Goal: Find specific page/section: Find specific page/section

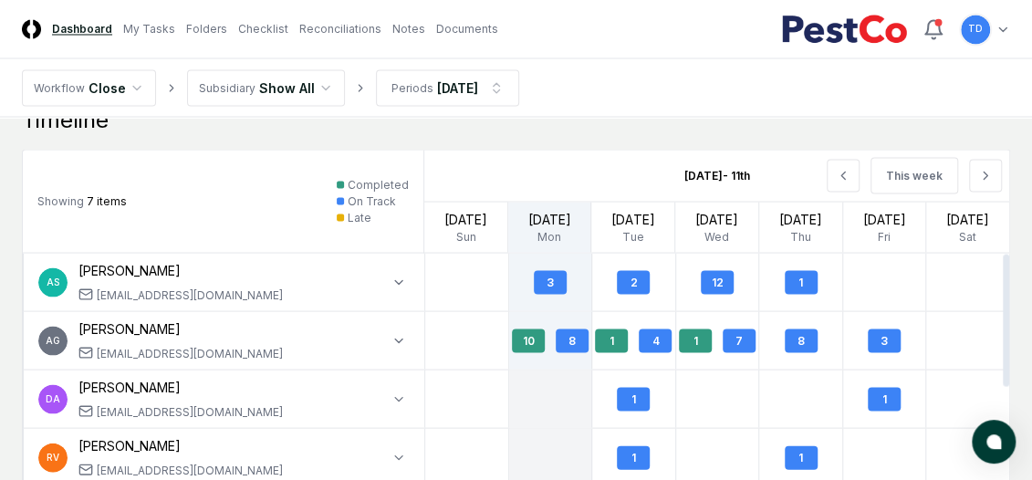
scroll to position [1356, 0]
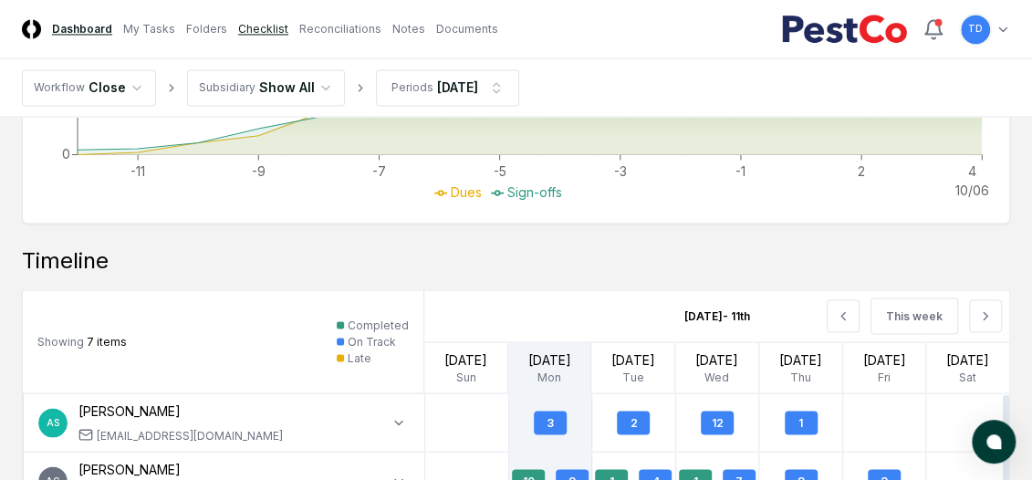
click at [270, 32] on link "Checklist" at bounding box center [263, 29] width 50 height 16
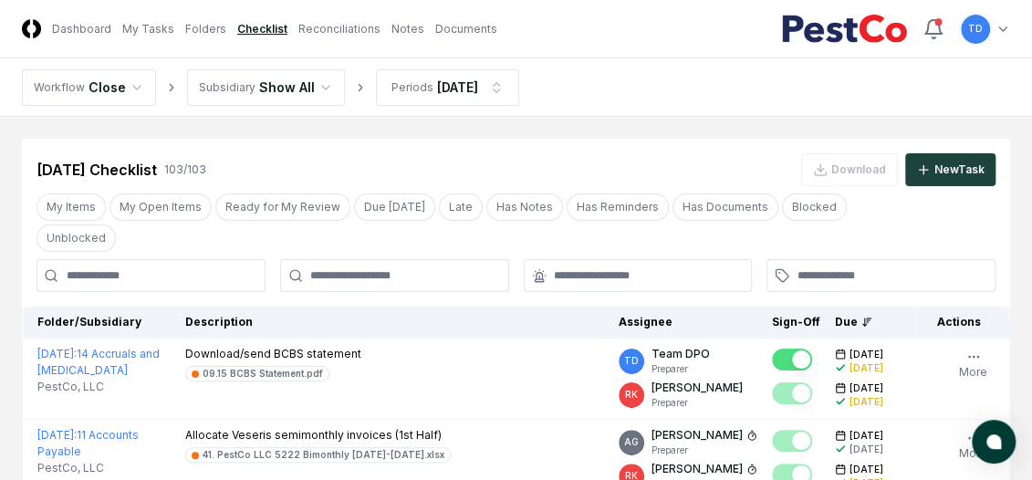
click at [119, 259] on input at bounding box center [150, 275] width 229 height 33
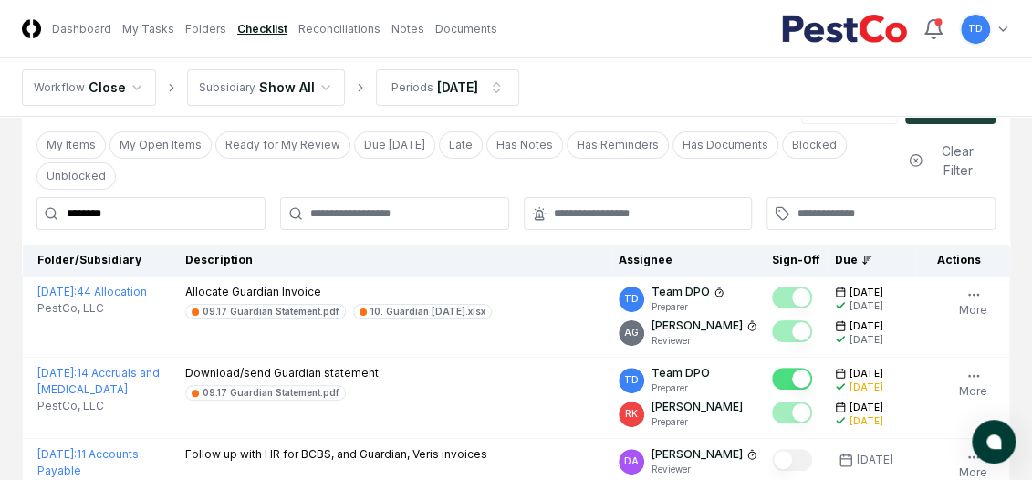
scroll to position [91, 0]
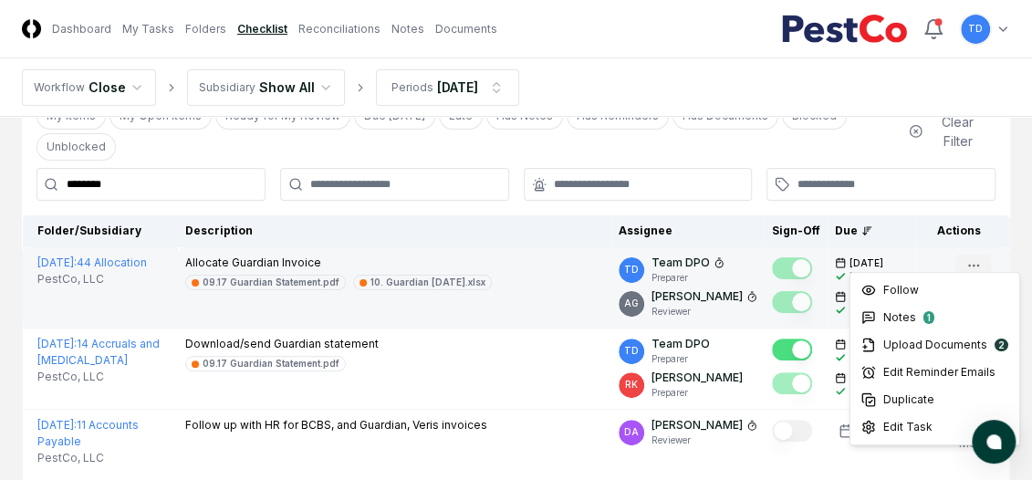
click at [979, 258] on icon "button" at bounding box center [973, 265] width 15 height 15
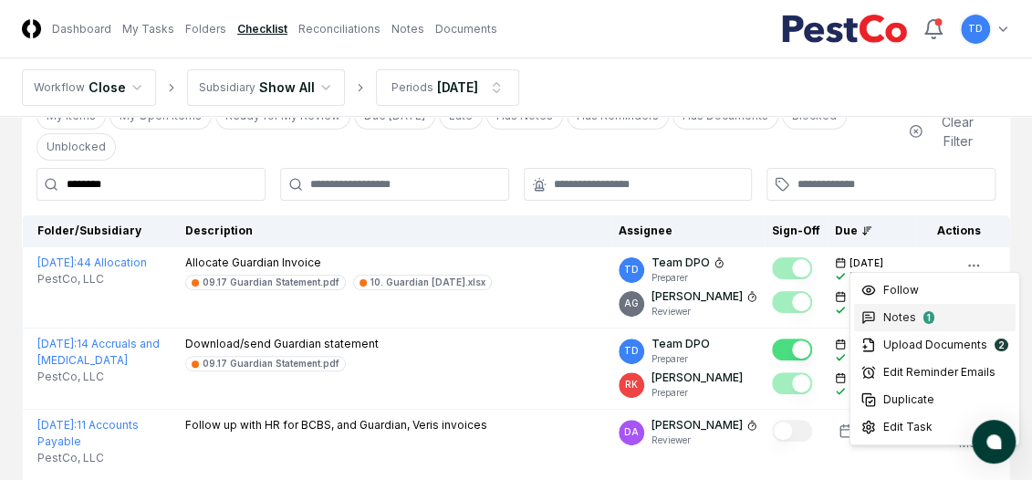
click at [972, 326] on div "Notes 1" at bounding box center [934, 317] width 161 height 27
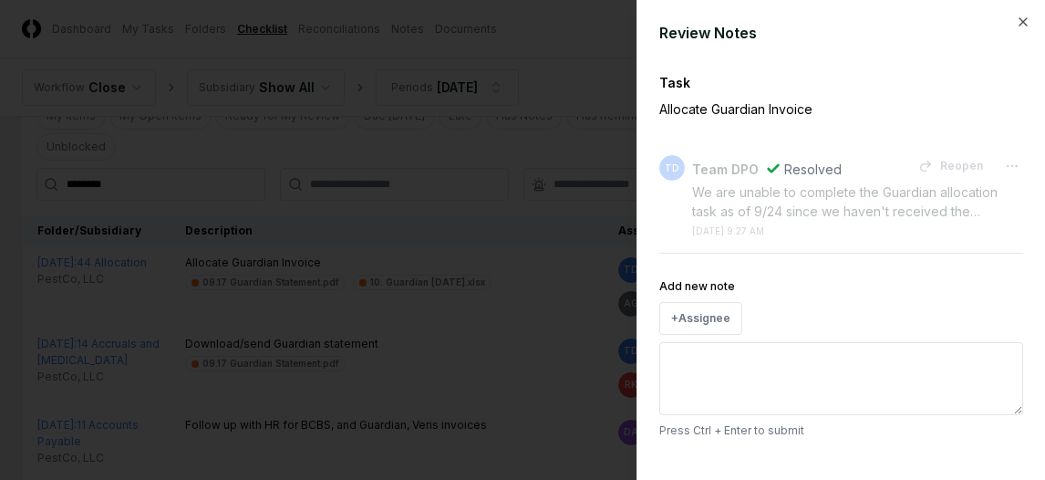
click at [418, 229] on div at bounding box center [522, 240] width 1045 height 480
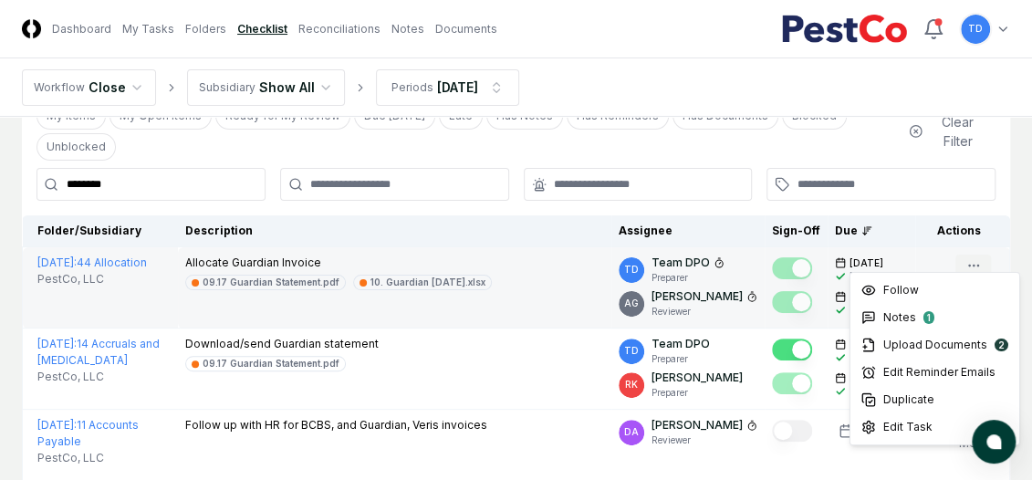
click at [981, 254] on button "More" at bounding box center [973, 273] width 36 height 38
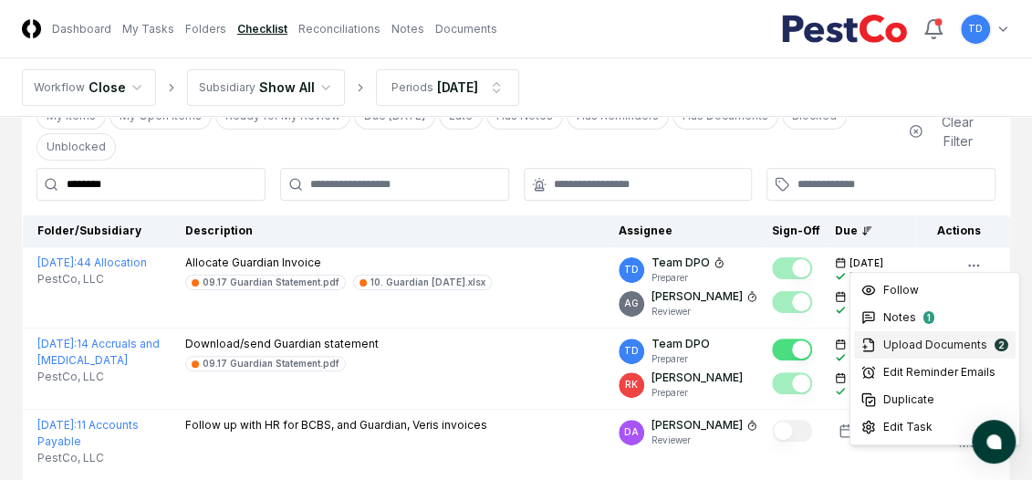
click at [998, 338] on div "2" at bounding box center [1001, 344] width 14 height 13
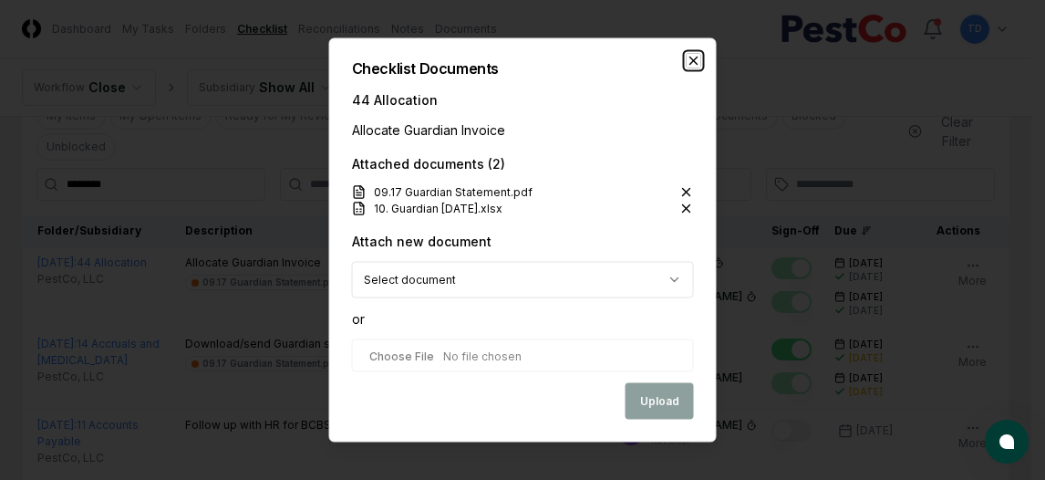
click at [695, 63] on icon "button" at bounding box center [694, 61] width 15 height 15
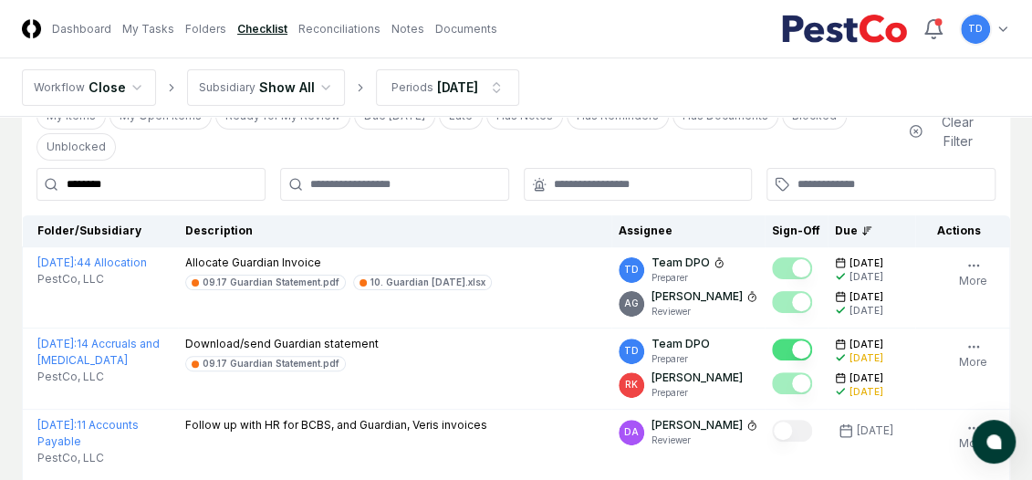
click at [161, 168] on input "********" at bounding box center [150, 184] width 229 height 33
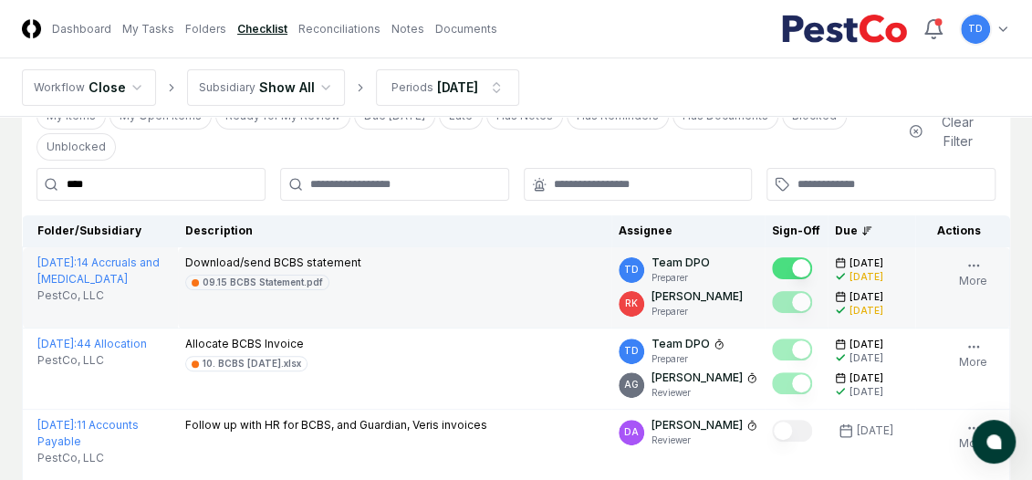
click at [463, 275] on td "Download/send BCBS statement 09.15 BCBS Statement.pdf" at bounding box center [394, 287] width 433 height 81
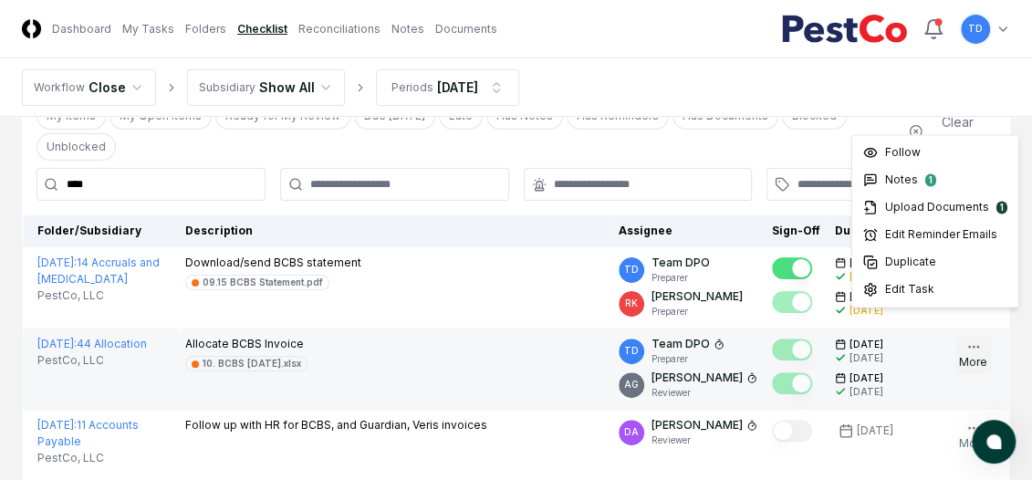
click at [983, 337] on button "More" at bounding box center [973, 355] width 36 height 38
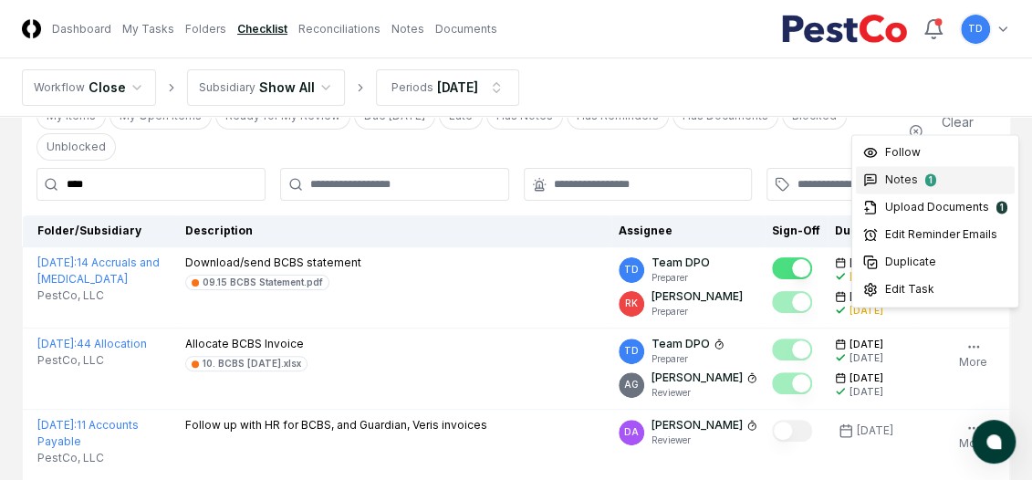
click at [945, 181] on div "Notes 1" at bounding box center [935, 179] width 159 height 27
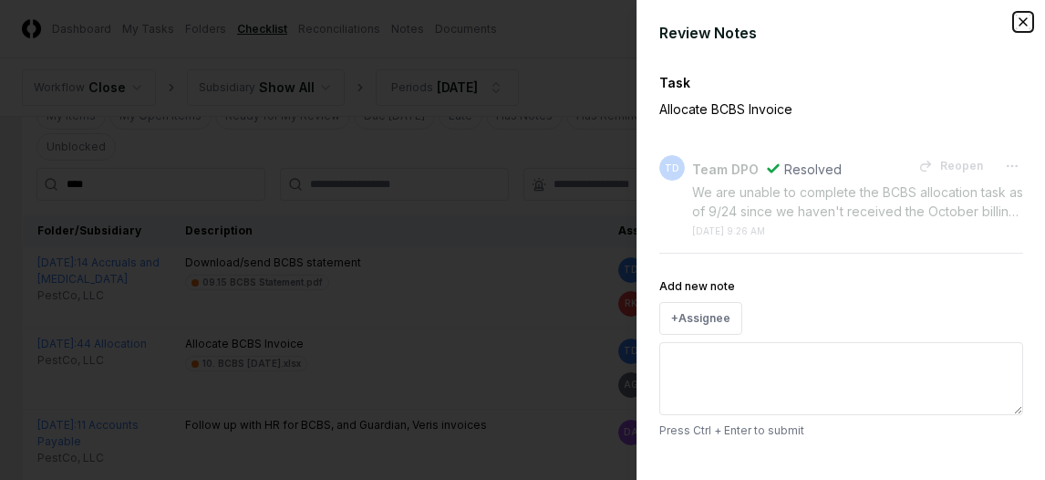
click at [1020, 18] on icon "button" at bounding box center [1023, 21] width 7 height 7
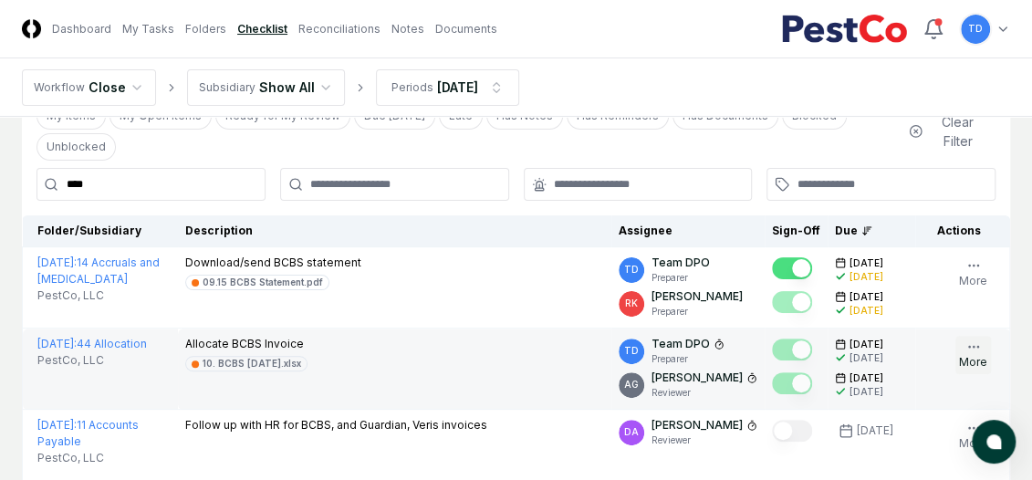
click at [970, 339] on icon "button" at bounding box center [973, 346] width 15 height 15
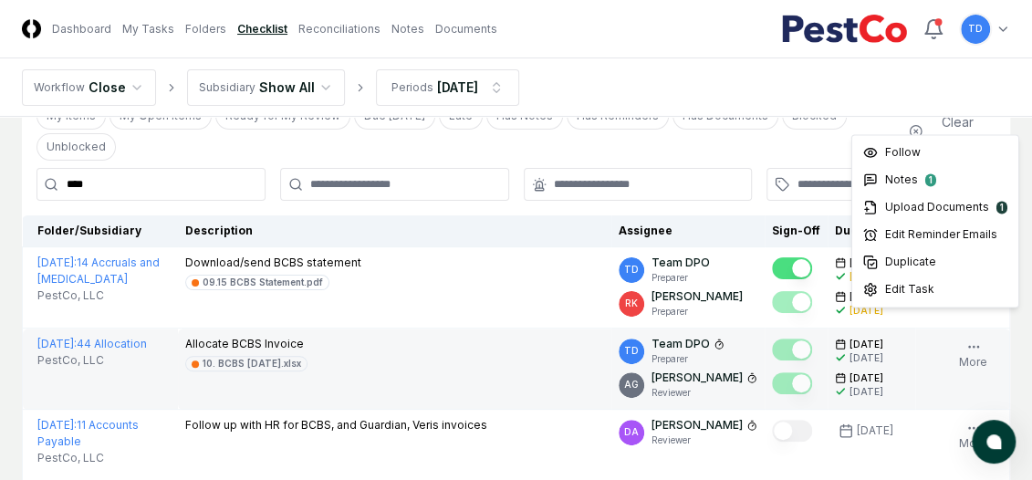
click at [501, 338] on div "Allocate BCBS Invoice 10. BCBS [DATE].xlsx" at bounding box center [394, 354] width 419 height 36
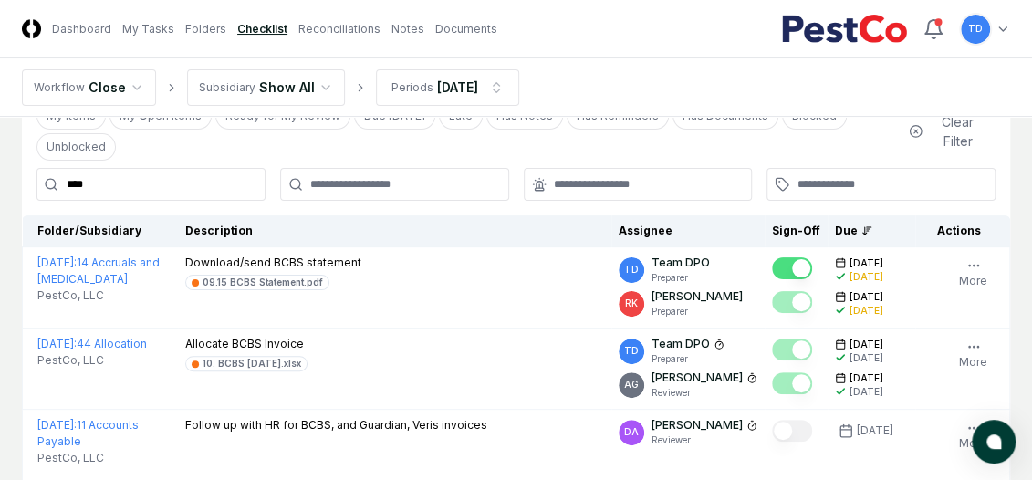
click at [203, 168] on input "****" at bounding box center [150, 184] width 229 height 33
type input "********"
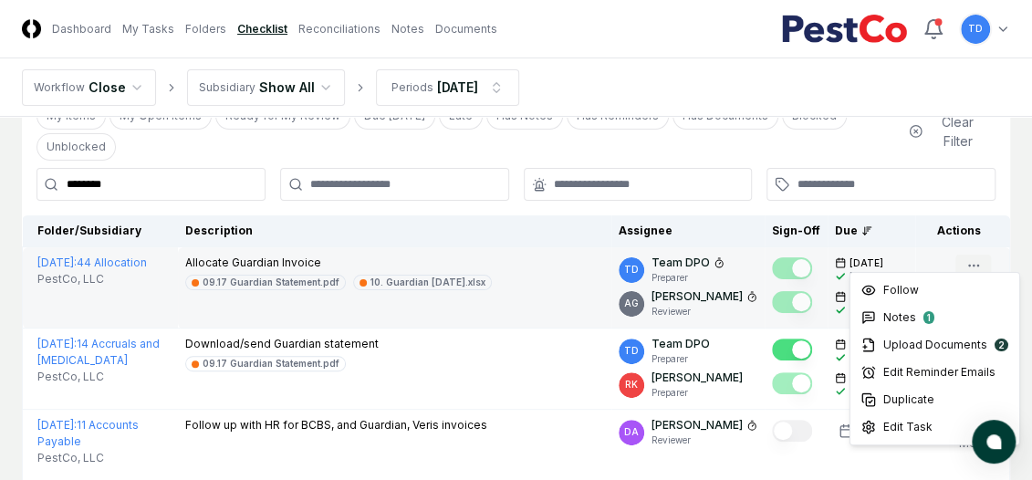
click at [974, 258] on icon "button" at bounding box center [973, 265] width 15 height 15
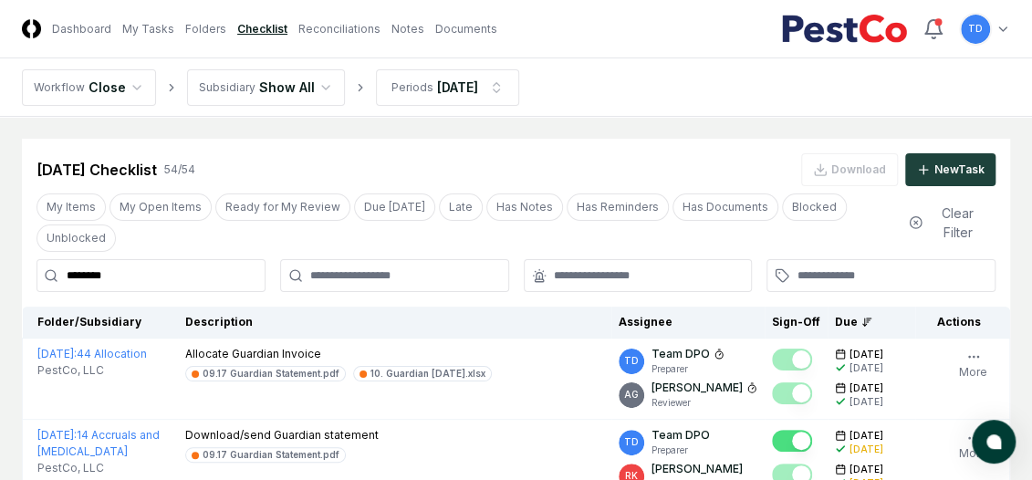
click at [161, 259] on input "********" at bounding box center [150, 275] width 229 height 33
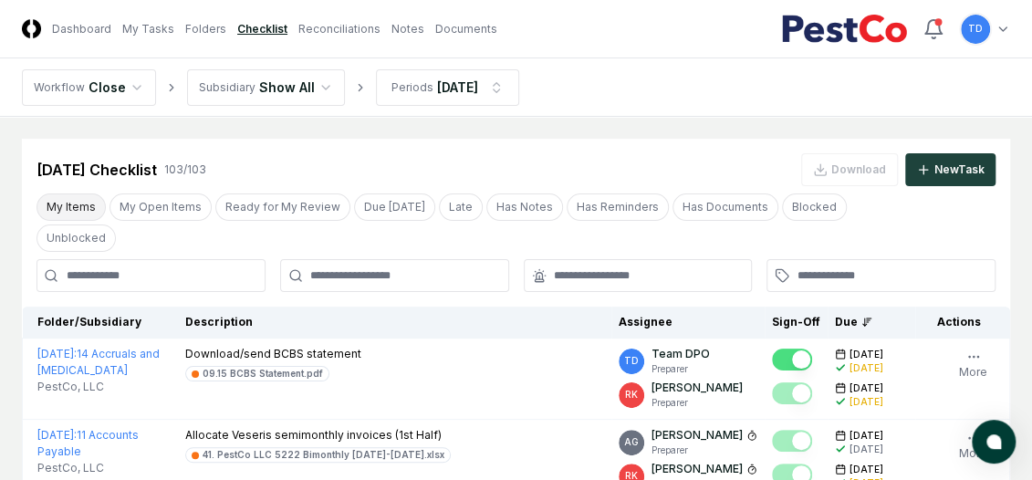
drag, startPoint x: 24, startPoint y: 223, endPoint x: 83, endPoint y: 214, distance: 60.0
click at [24, 223] on div "My Items My Open Items Ready for My Review Due [DATE] Late Has Notes Has Remind…" at bounding box center [516, 222] width 988 height 58
click at [109, 259] on input at bounding box center [150, 275] width 229 height 33
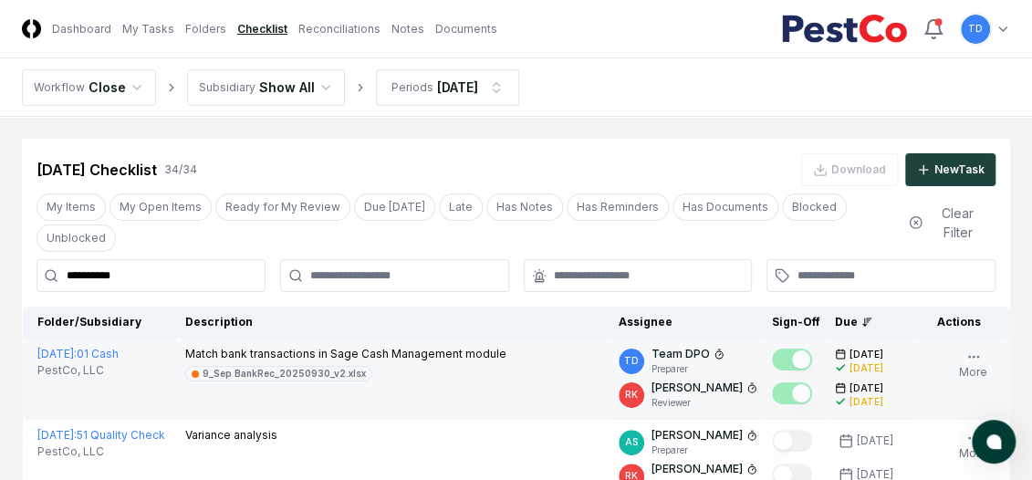
click at [463, 358] on td "Match bank transactions in Sage Cash Management module 9_Sep BankRec_20250930_v…" at bounding box center [394, 378] width 433 height 81
click at [961, 346] on button "More" at bounding box center [973, 365] width 36 height 38
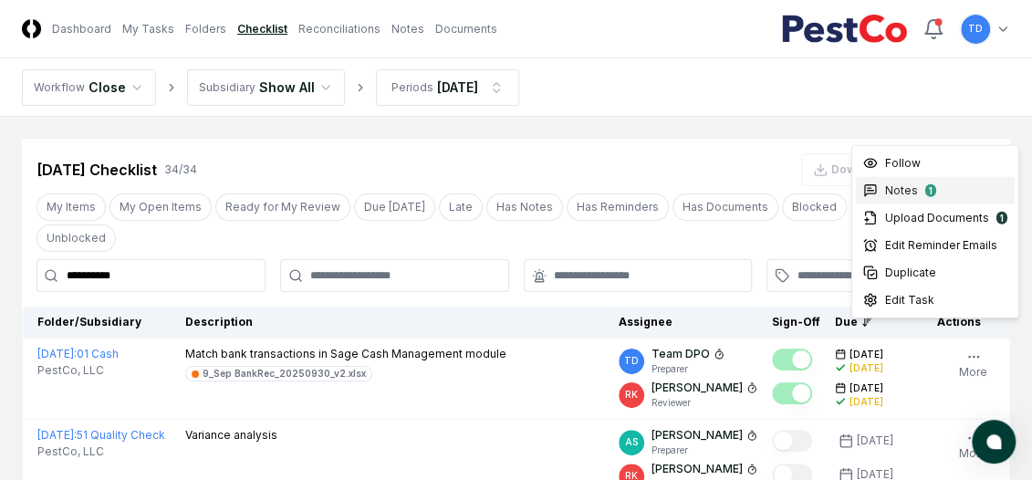
click at [954, 194] on div "Notes 1" at bounding box center [935, 190] width 159 height 27
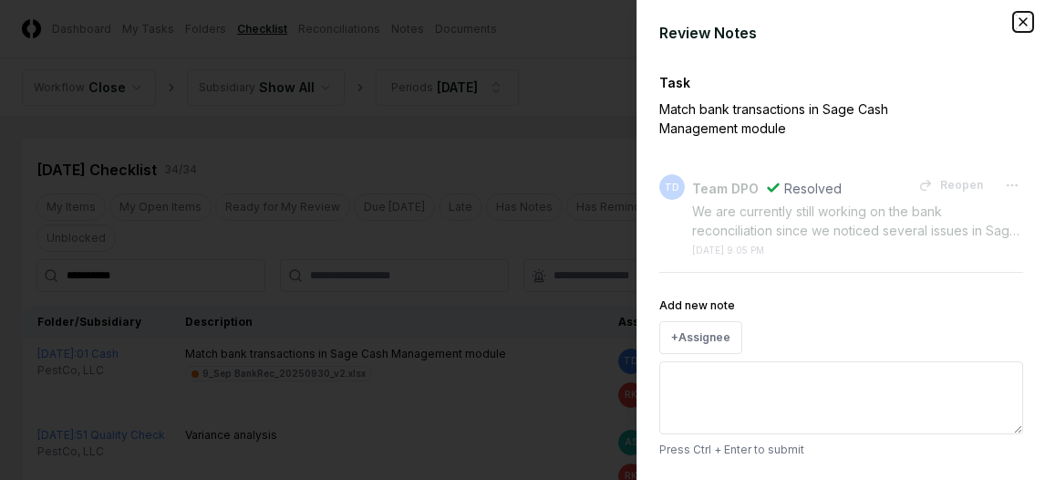
click at [1016, 24] on icon "button" at bounding box center [1023, 22] width 15 height 15
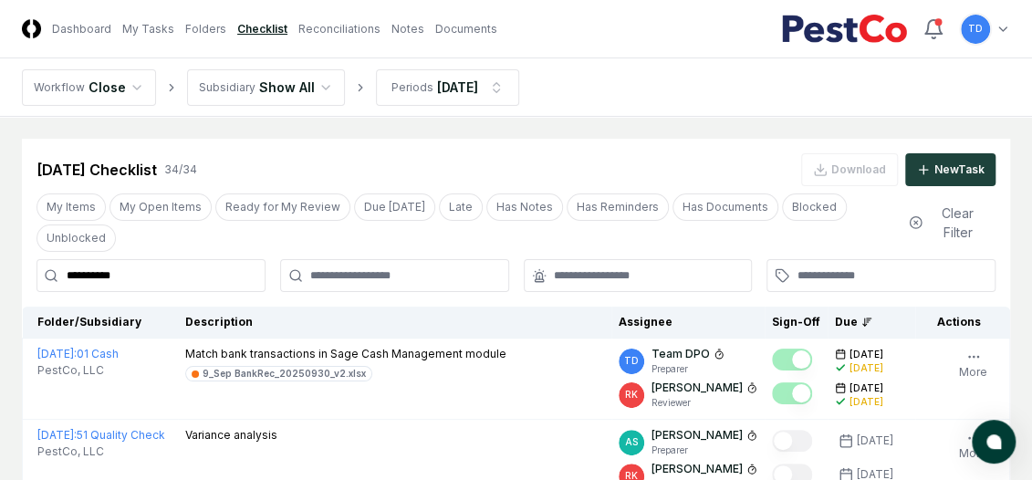
click at [131, 259] on input "**********" at bounding box center [150, 275] width 229 height 33
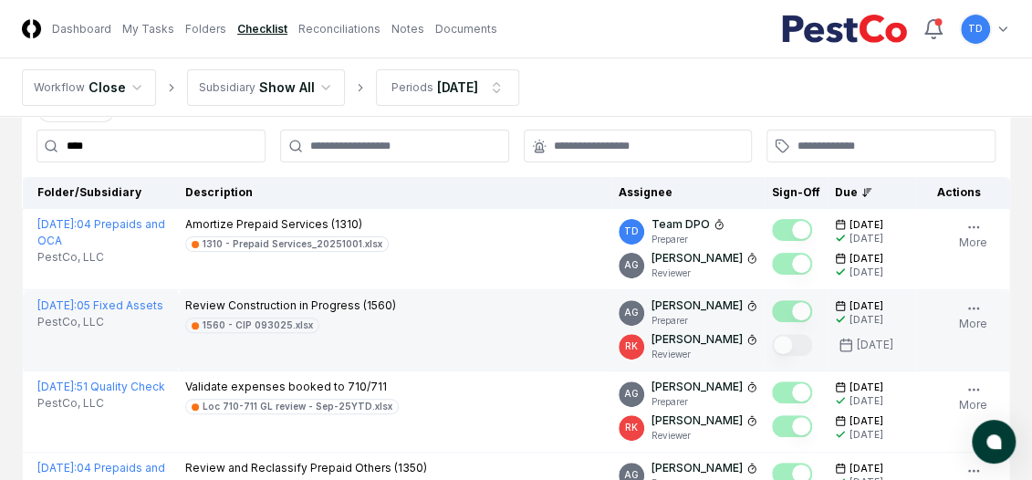
scroll to position [4, 0]
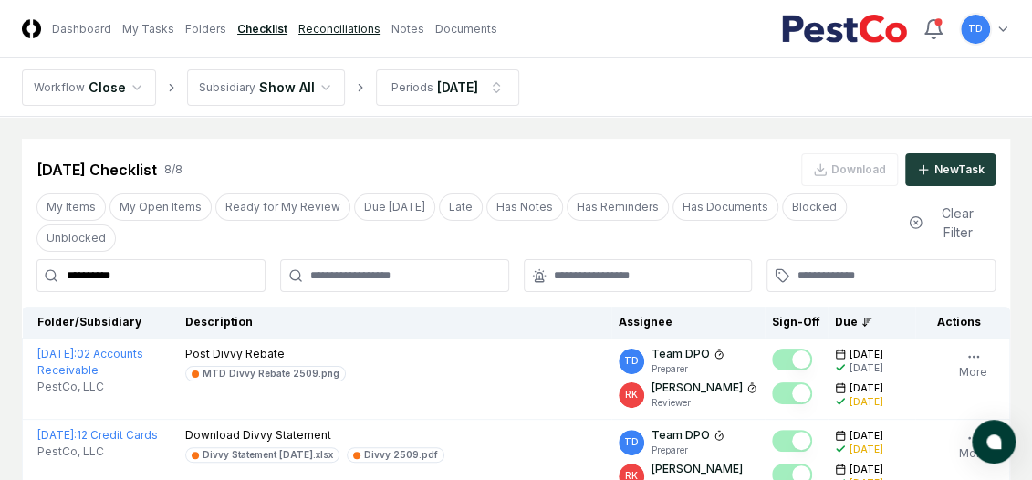
type input "**********"
click at [322, 27] on link "Reconciliations" at bounding box center [339, 29] width 82 height 16
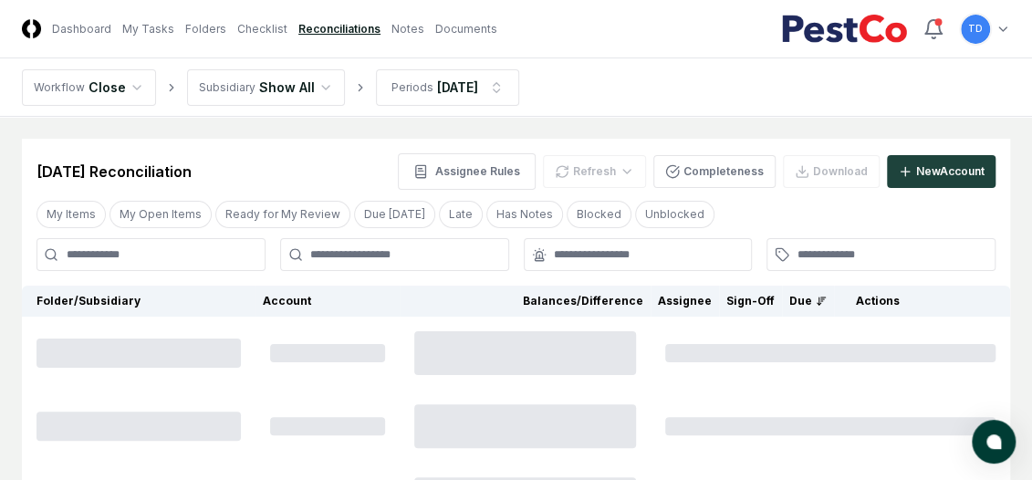
click at [170, 249] on input at bounding box center [150, 254] width 229 height 33
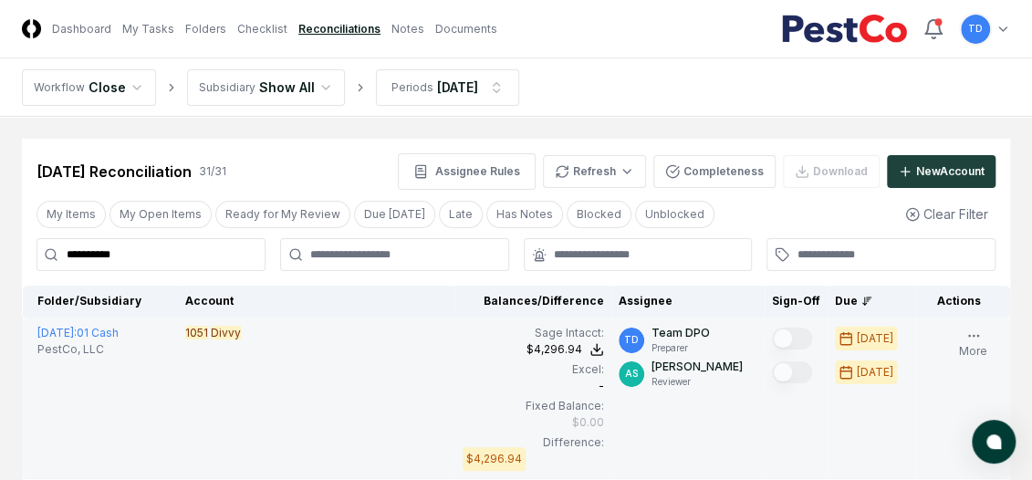
scroll to position [182, 0]
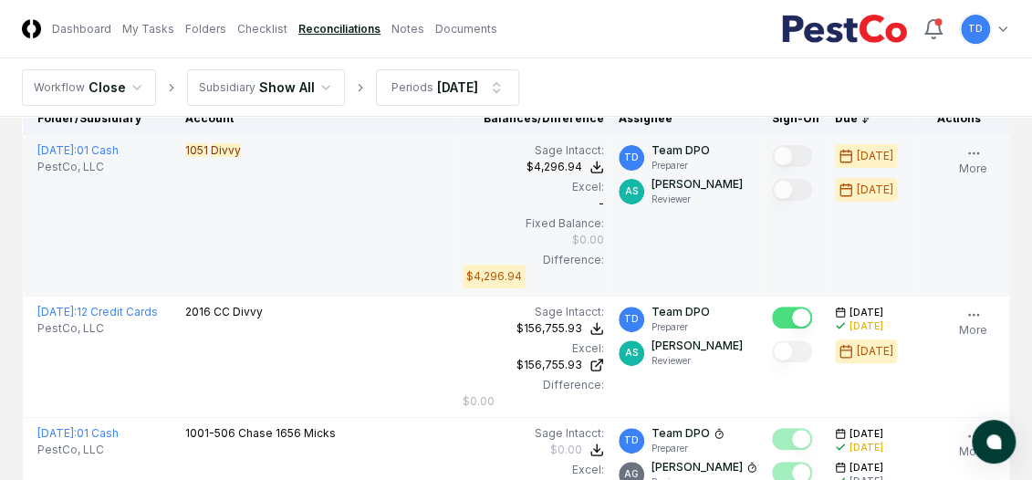
type input "**********"
click at [324, 241] on td "1051 Divvy" at bounding box center [317, 215] width 278 height 161
click at [972, 156] on icon "button" at bounding box center [973, 153] width 15 height 15
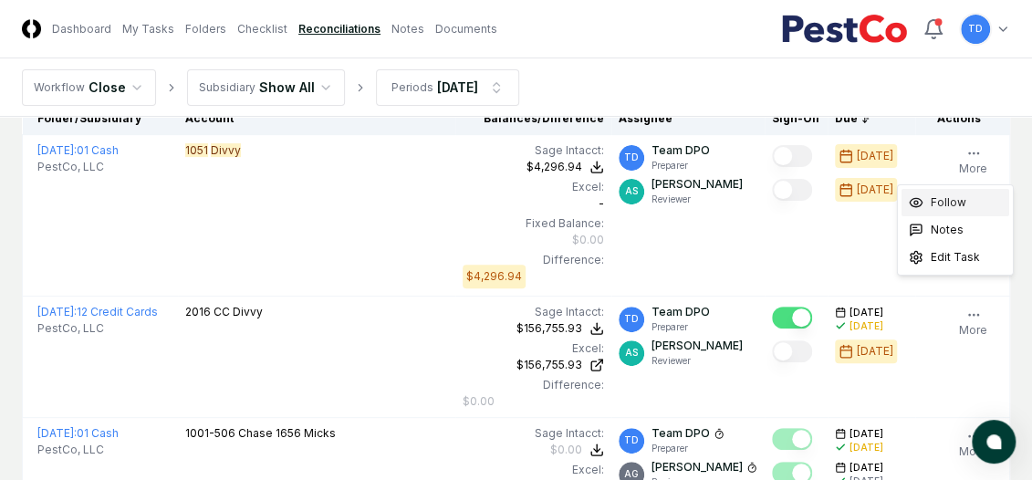
click at [985, 208] on div "Follow" at bounding box center [955, 202] width 108 height 27
click at [966, 229] on div "Notes" at bounding box center [955, 229] width 108 height 27
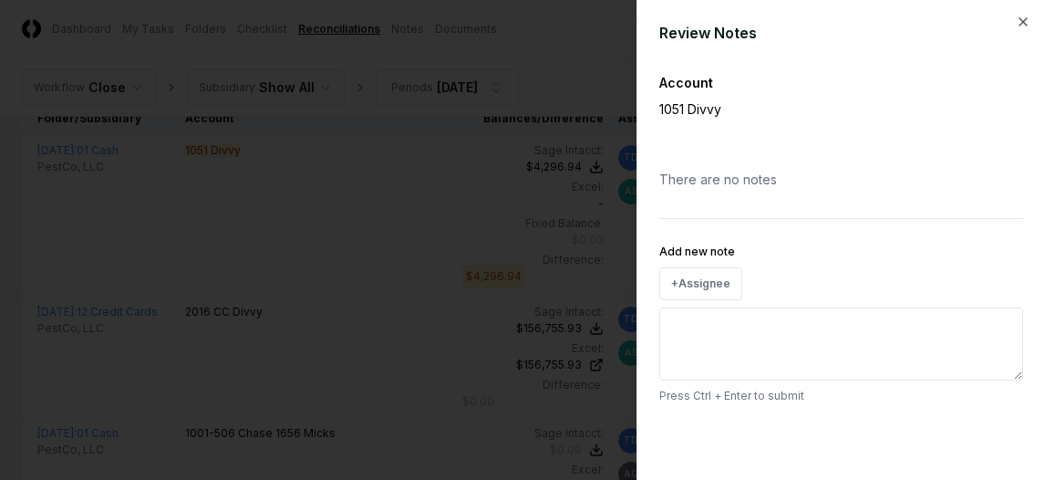
click at [379, 233] on div at bounding box center [522, 240] width 1045 height 480
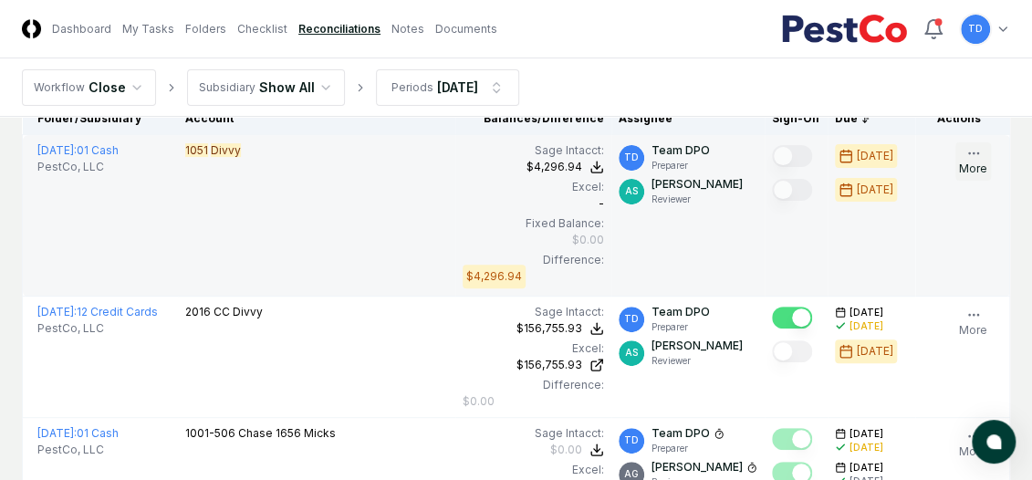
click at [972, 152] on circle "button" at bounding box center [972, 152] width 1 height 1
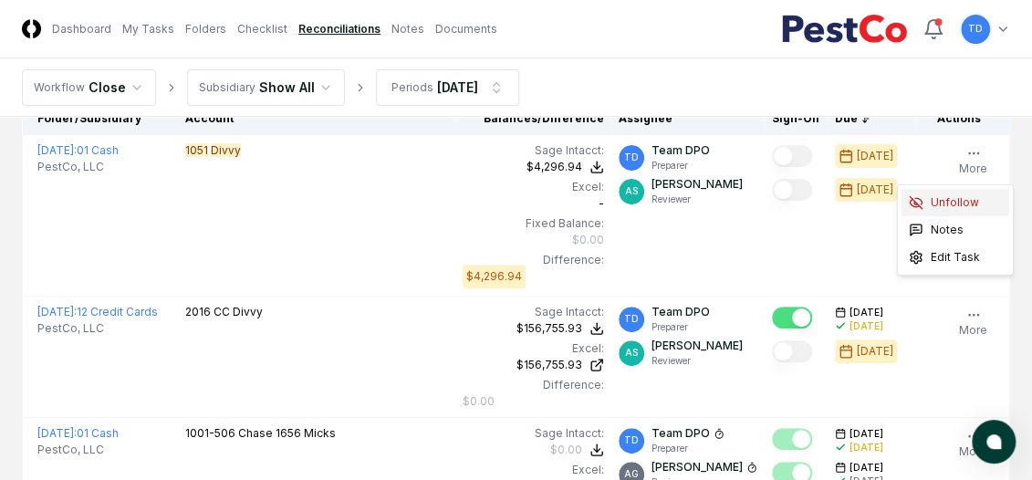
click at [994, 205] on div "Unfollow" at bounding box center [955, 202] width 108 height 27
click at [981, 229] on div "Notes" at bounding box center [955, 229] width 108 height 27
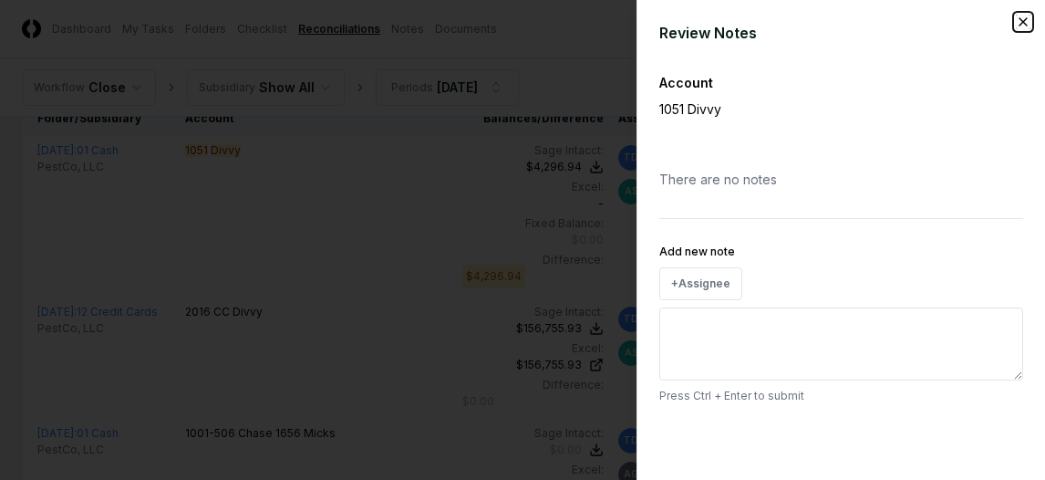
click at [1023, 25] on icon "button" at bounding box center [1023, 22] width 15 height 15
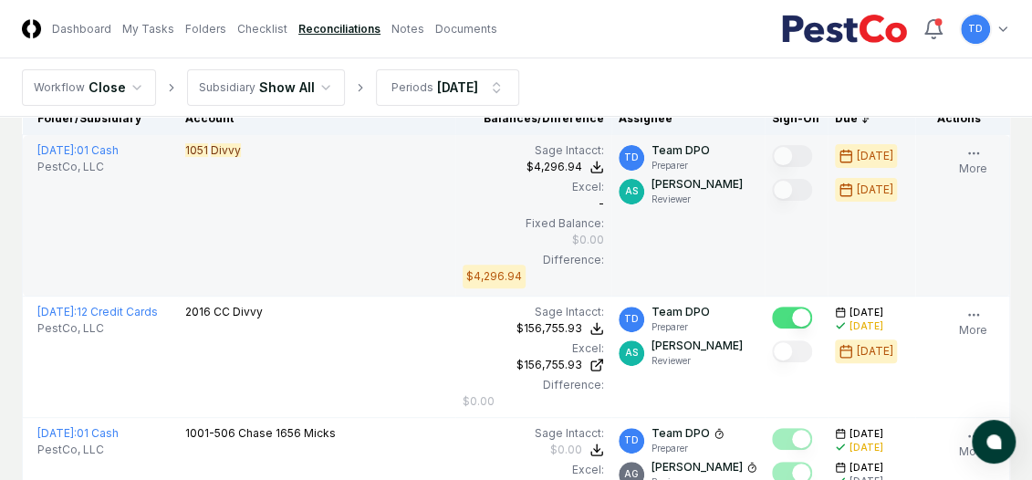
click at [142, 245] on td "[DATE] : 01 Cash PestCo, LLC" at bounding box center [100, 215] width 155 height 161
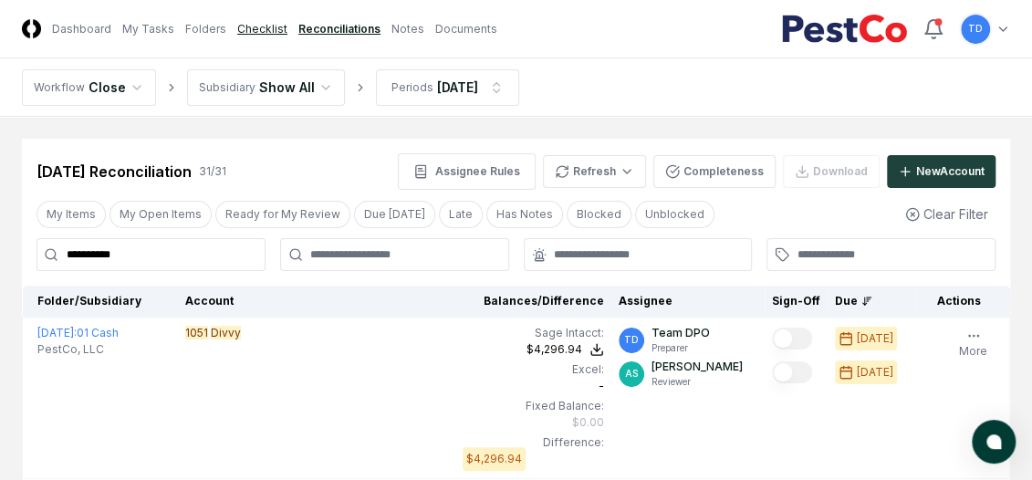
click at [248, 28] on link "Checklist" at bounding box center [262, 29] width 50 height 16
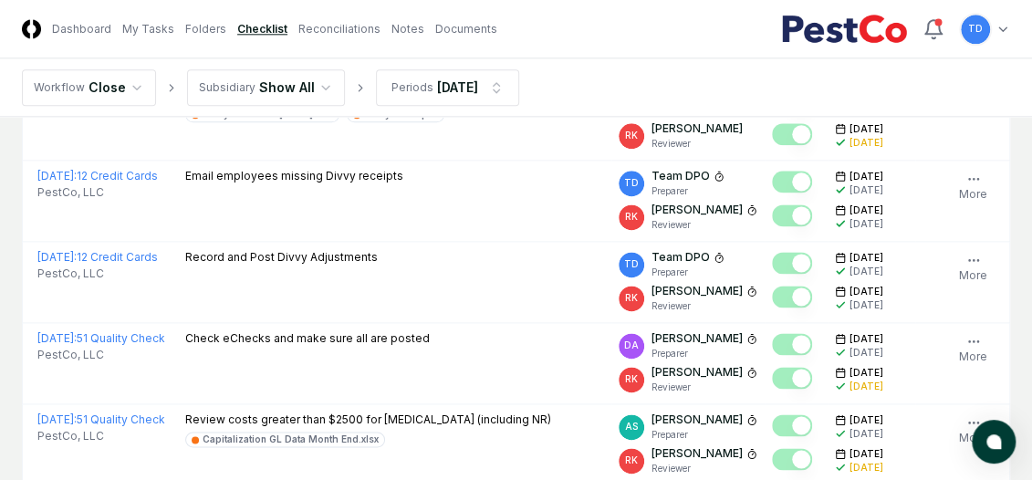
scroll to position [4192, 0]
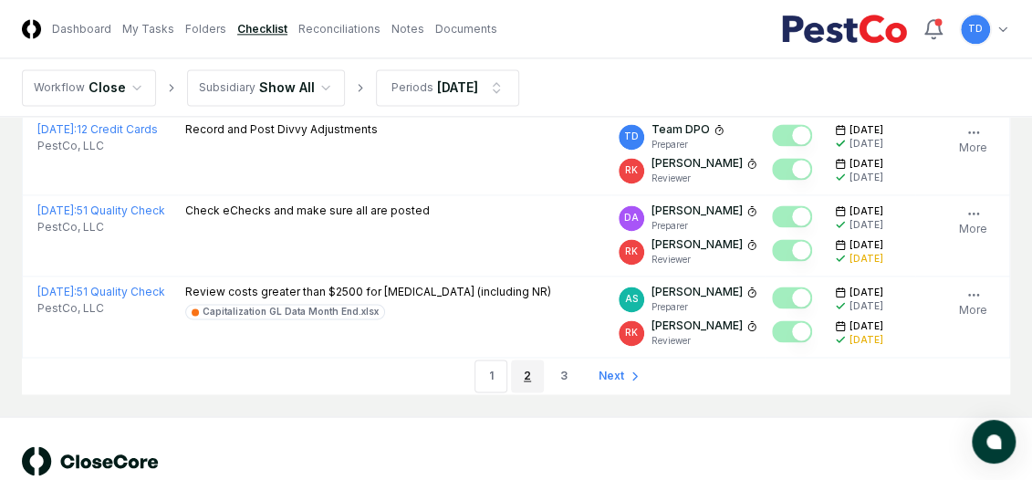
click at [529, 359] on link "2" at bounding box center [527, 375] width 33 height 33
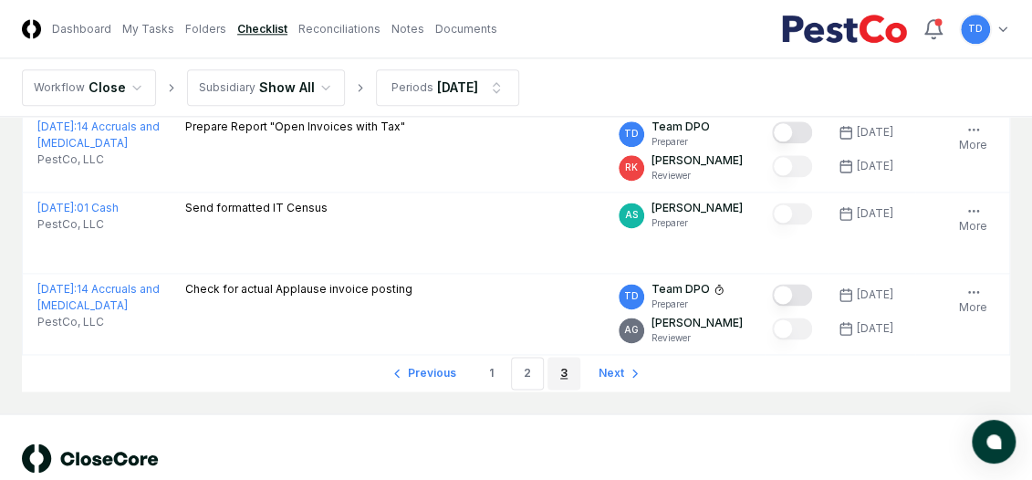
click at [556, 357] on link "3" at bounding box center [563, 373] width 33 height 33
